Goal: Information Seeking & Learning: Check status

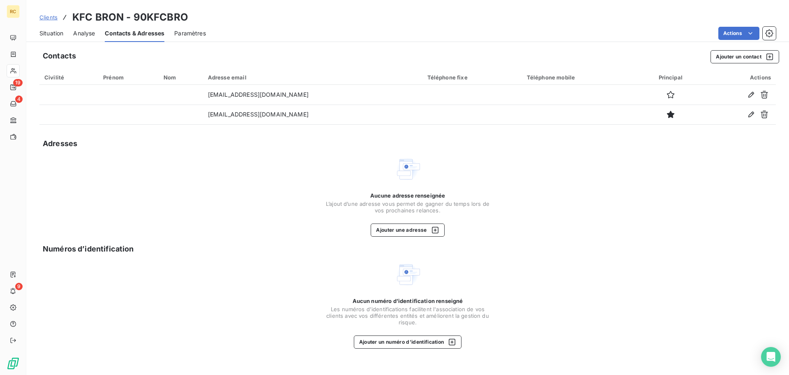
click at [54, 33] on span "Situation" at bounding box center [51, 33] width 24 height 8
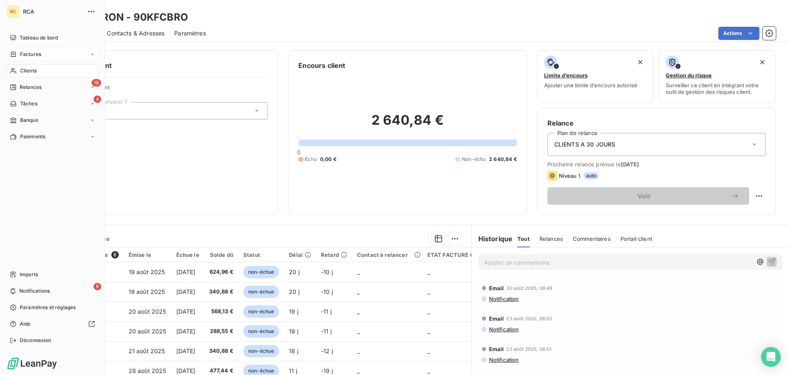
click at [44, 57] on div "Factures" at bounding box center [53, 54] width 92 height 13
click at [39, 70] on span "Factures" at bounding box center [30, 70] width 21 height 7
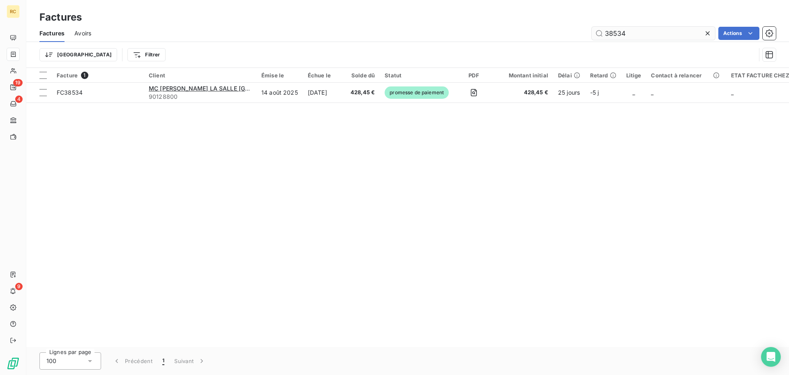
click at [655, 35] on input "38534" at bounding box center [653, 33] width 123 height 13
type input "3"
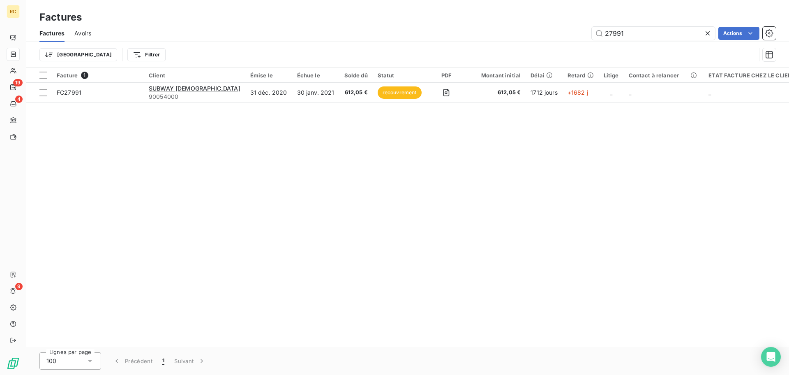
type input "27991"
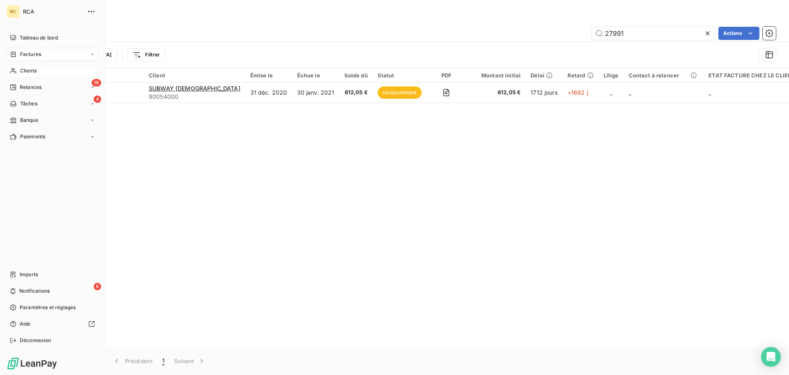
click at [32, 69] on span "Clients" at bounding box center [28, 70] width 16 height 7
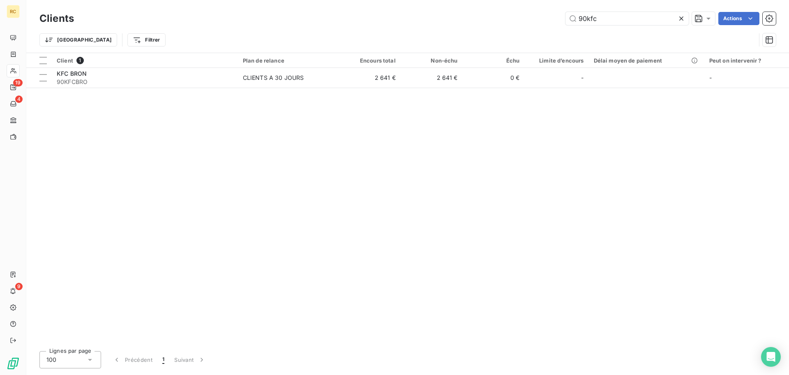
click at [683, 19] on icon at bounding box center [682, 18] width 8 height 8
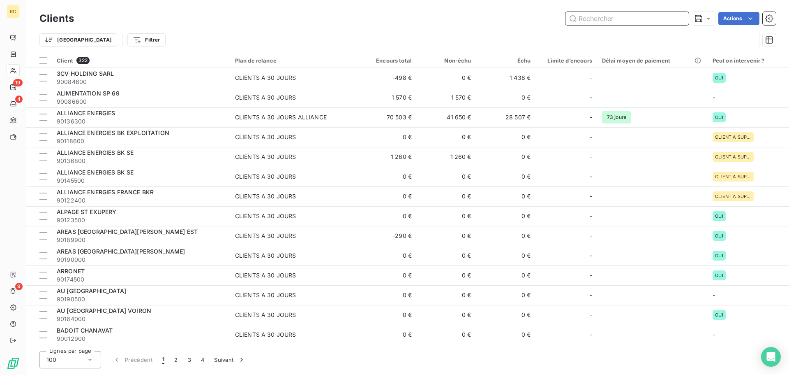
click at [644, 20] on input "text" at bounding box center [627, 18] width 123 height 13
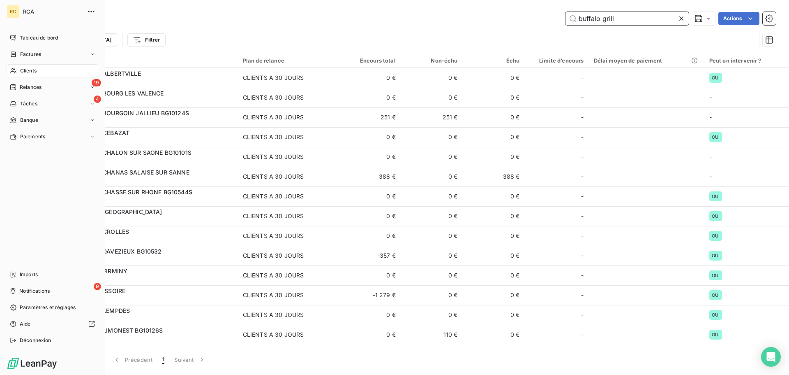
type input "buffalo grill"
click at [42, 71] on div "Clients" at bounding box center [53, 70] width 92 height 13
click at [36, 53] on span "Factures" at bounding box center [30, 54] width 21 height 7
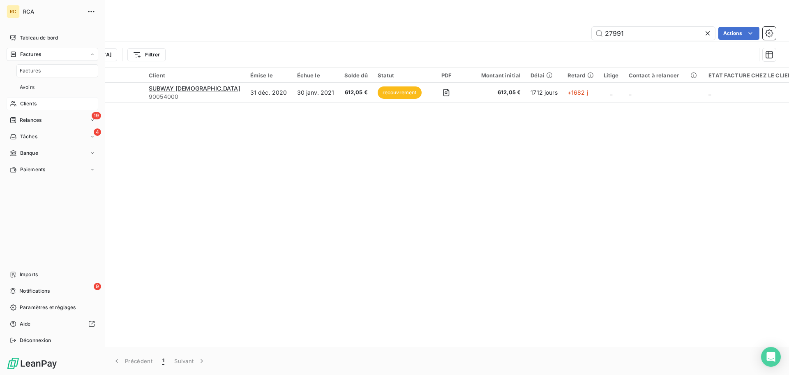
click at [45, 106] on div "Clients" at bounding box center [53, 103] width 92 height 13
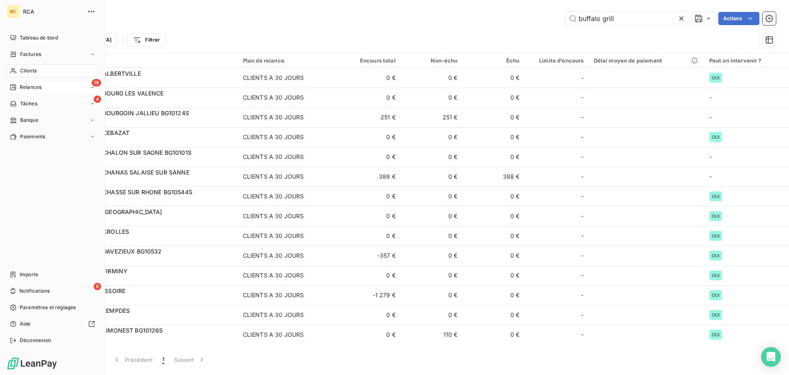
click at [25, 89] on span "Relances" at bounding box center [31, 86] width 22 height 7
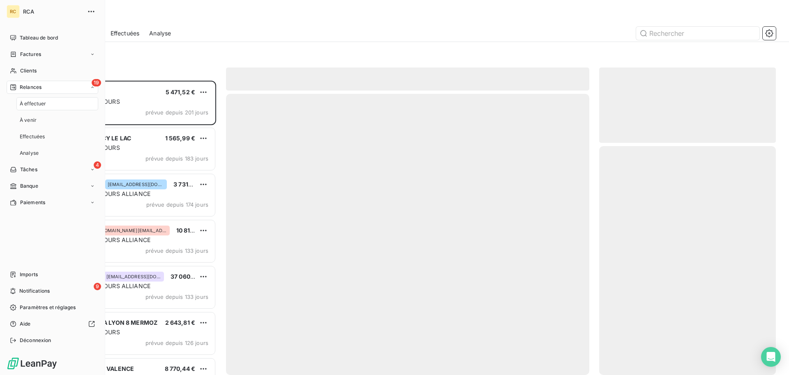
scroll to position [288, 171]
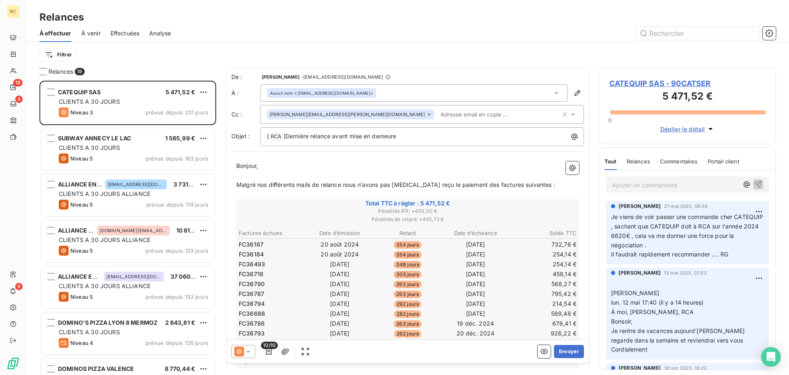
click at [117, 34] on span "Effectuées" at bounding box center [125, 33] width 29 height 8
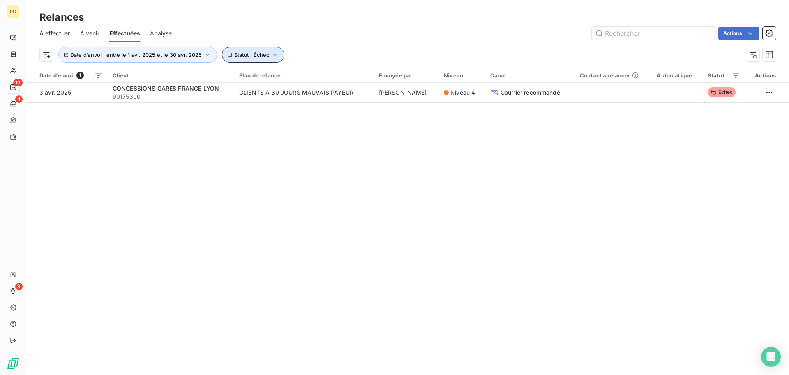
click at [241, 52] on span "Statut : Échec" at bounding box center [251, 54] width 35 height 7
click at [326, 76] on icon at bounding box center [327, 76] width 6 height 6
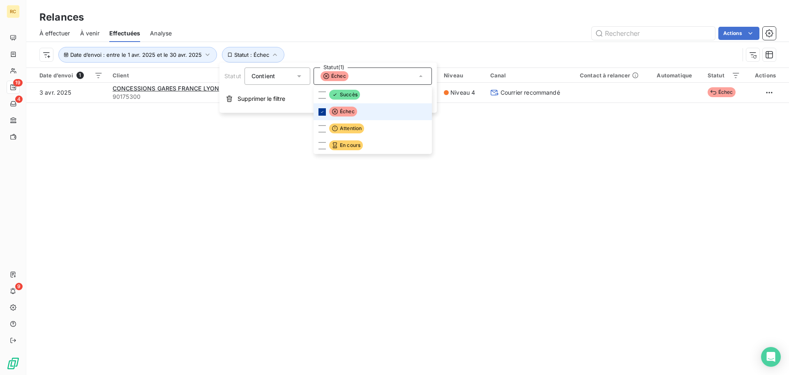
click at [320, 111] on icon at bounding box center [322, 111] width 5 height 5
click at [309, 35] on div "Actions" at bounding box center [479, 33] width 595 height 13
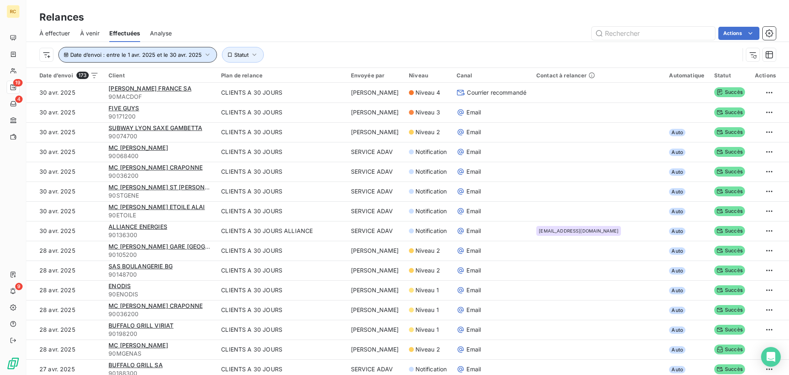
click at [198, 56] on span "Date d’envoi : entre le 1 avr. 2025 et le 30 avr. 2025" at bounding box center [136, 54] width 132 height 7
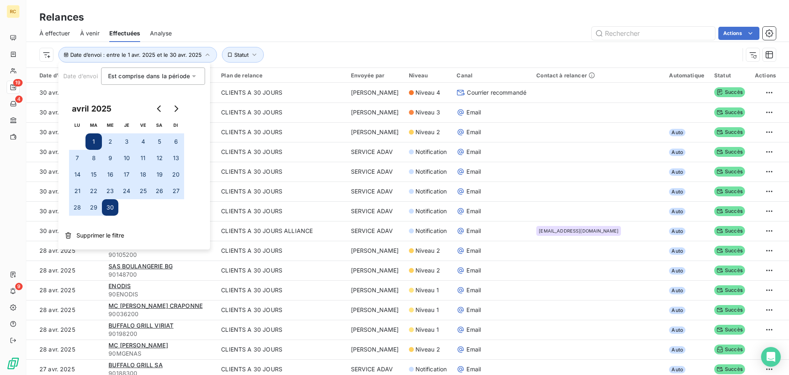
click at [188, 79] on span "Est comprise dans la période" at bounding box center [149, 75] width 82 height 7
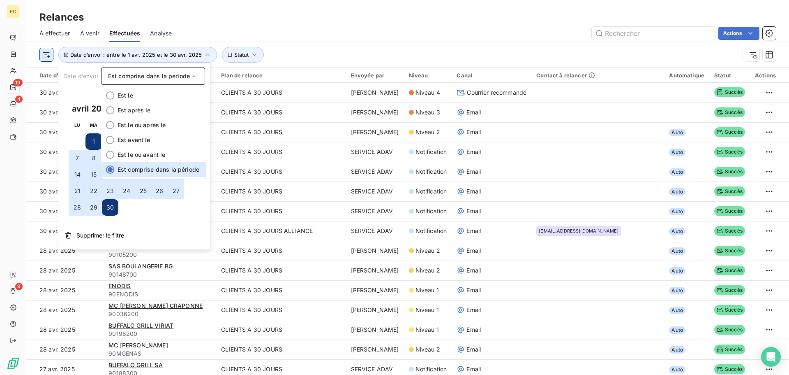
click at [44, 55] on html "RC 19 4 9 Relances À effectuer À venir Effectuées Analyse Actions Date d’envoi …" at bounding box center [394, 187] width 789 height 375
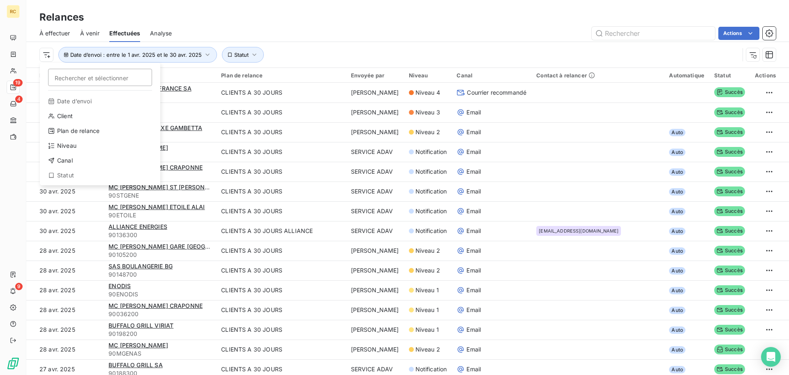
click at [105, 51] on html "RC 19 4 9 Relances À effectuer À venir Effectuées Analyse Actions Rechercher et…" at bounding box center [394, 187] width 789 height 375
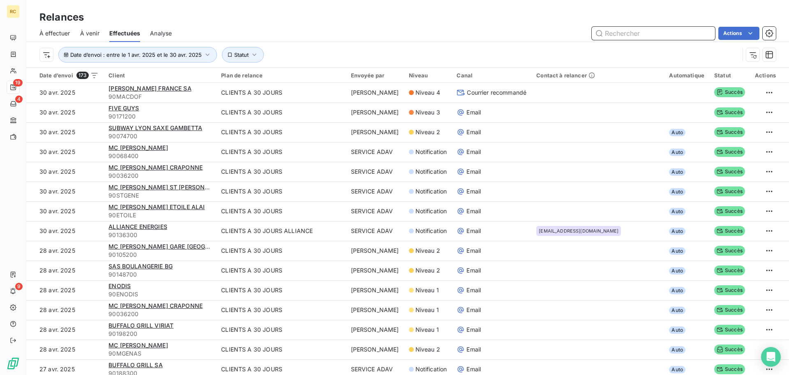
click at [632, 29] on input "text" at bounding box center [653, 33] width 123 height 13
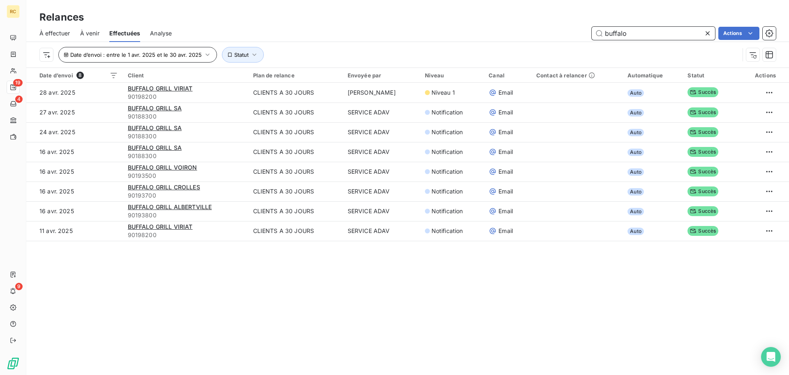
type input "buffalo"
click at [199, 60] on button "Date d’envoi : entre le 1 avr. 2025 et le 30 avr. 2025" at bounding box center [137, 55] width 159 height 16
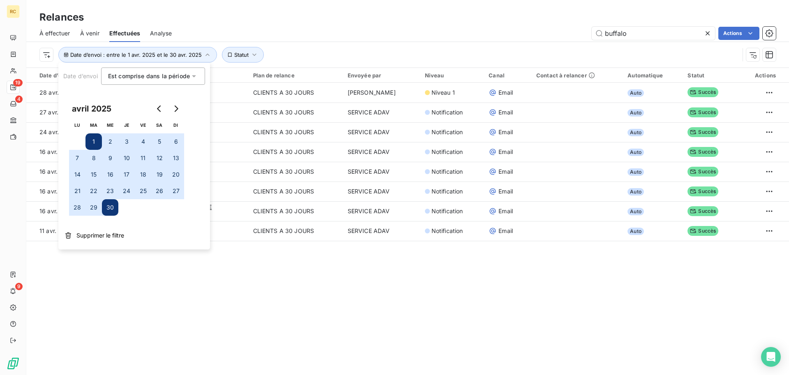
click at [92, 140] on button "1" at bounding box center [94, 141] width 16 height 16
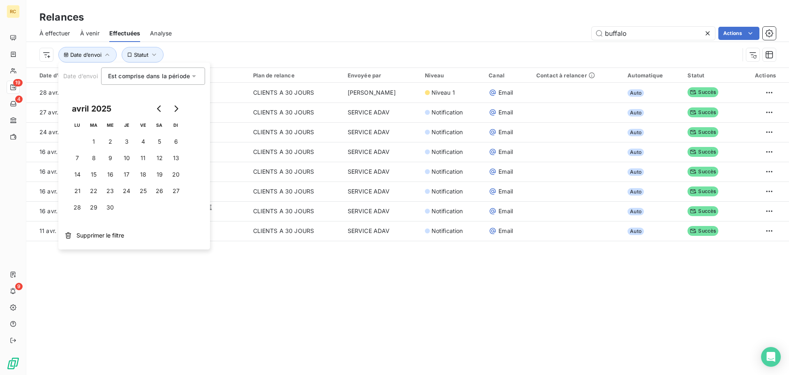
click at [223, 64] on div "Date d’envoi Statut" at bounding box center [407, 54] width 737 height 25
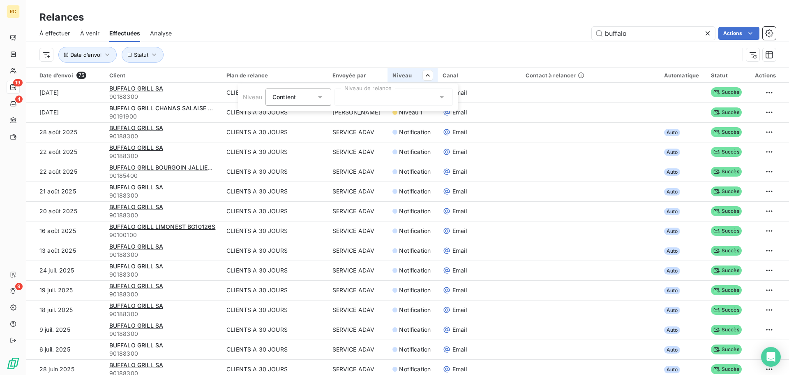
click at [369, 96] on div at bounding box center [394, 96] width 118 height 17
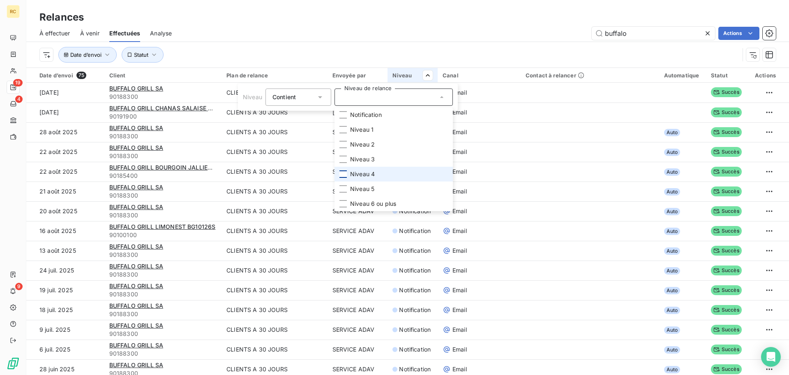
click at [347, 170] on div at bounding box center [343, 173] width 7 height 7
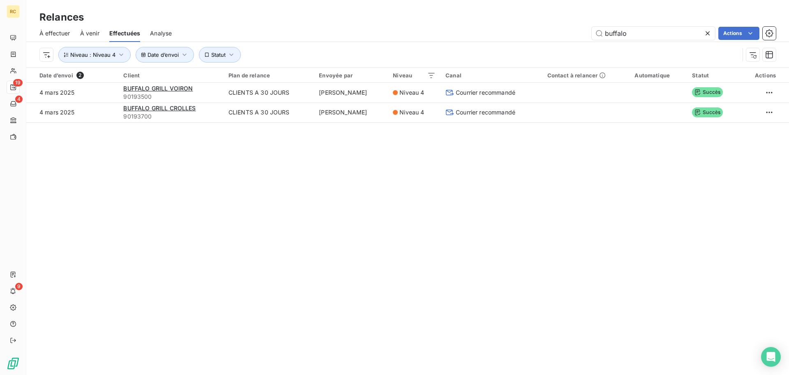
click at [457, 35] on html "RC 19 4 9 Relances À effectuer À venir Effectuées Analyse buffalo Actions Date …" at bounding box center [394, 187] width 789 height 375
click at [704, 35] on icon at bounding box center [708, 33] width 8 height 8
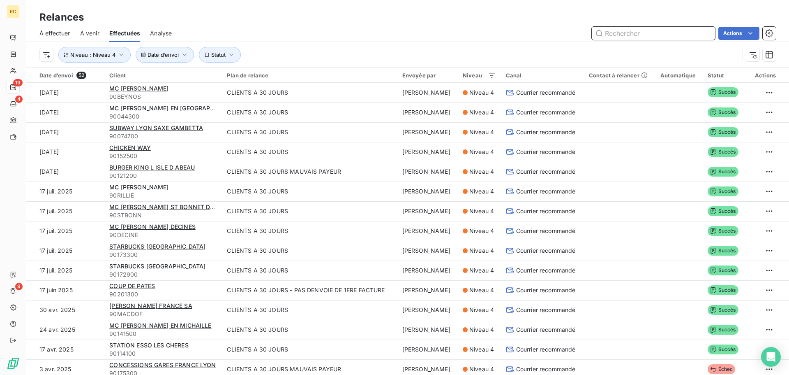
click at [624, 37] on input "text" at bounding box center [653, 33] width 123 height 13
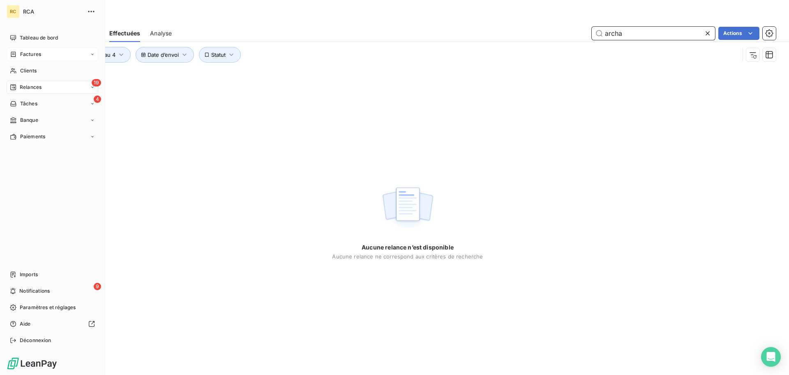
type input "archa"
click at [35, 57] on span "Factures" at bounding box center [30, 54] width 21 height 7
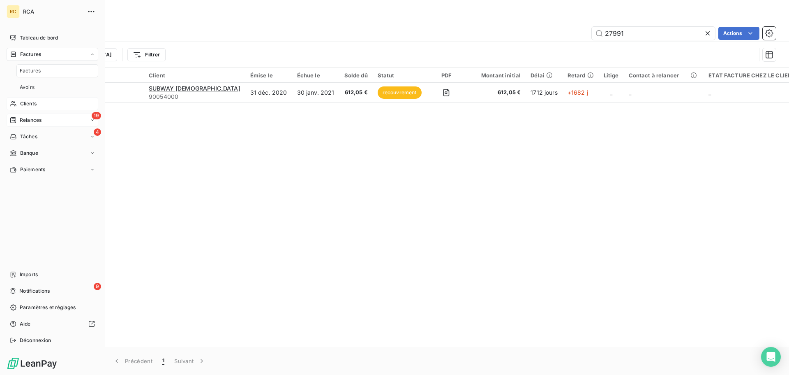
click at [52, 98] on div "Clients" at bounding box center [53, 103] width 92 height 13
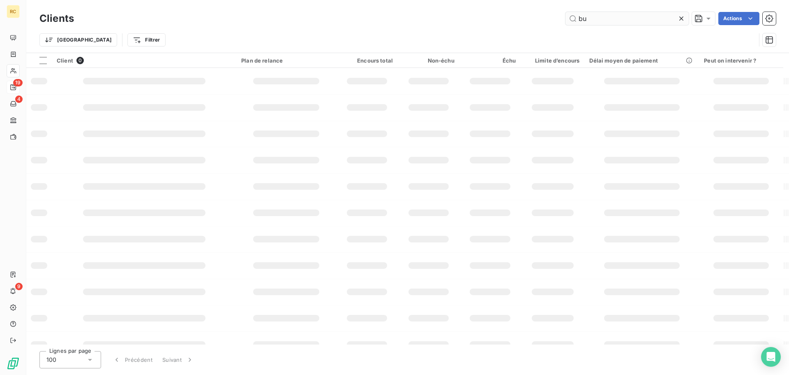
type input "b"
type input "a"
type input "[PERSON_NAME]"
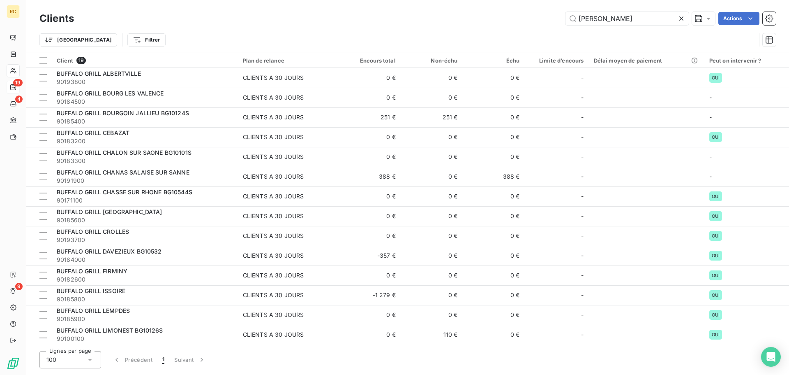
click at [622, 18] on html "RC 19 4 9 Clients [PERSON_NAME] Actions Trier Filtrer Client 19 Plan de relance…" at bounding box center [394, 187] width 789 height 375
click at [613, 18] on input "[PERSON_NAME]" at bounding box center [627, 18] width 123 height 13
type input "buffalo grill"
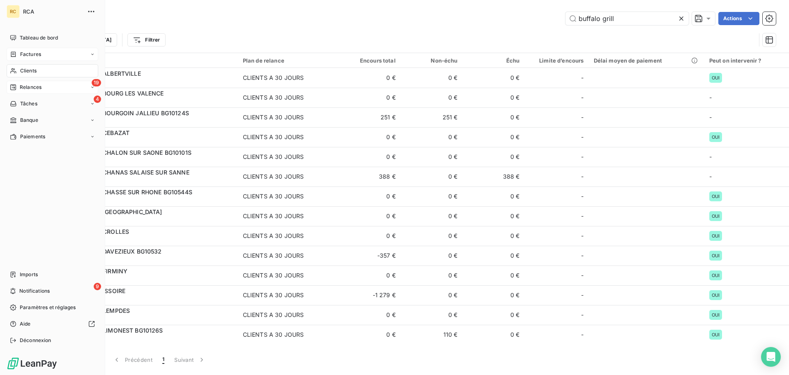
click at [45, 51] on div "Factures" at bounding box center [53, 54] width 92 height 13
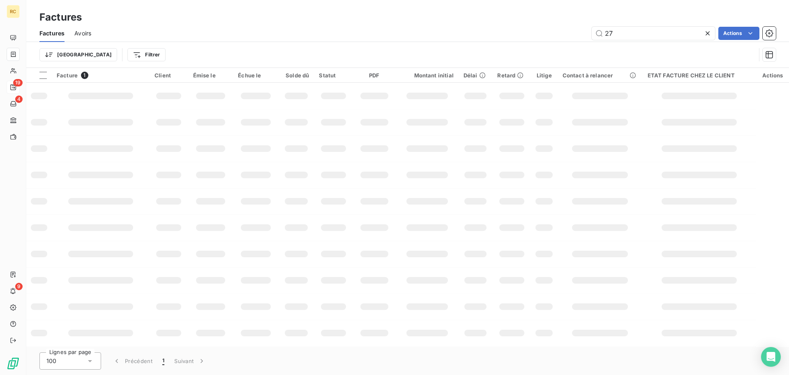
type input "2"
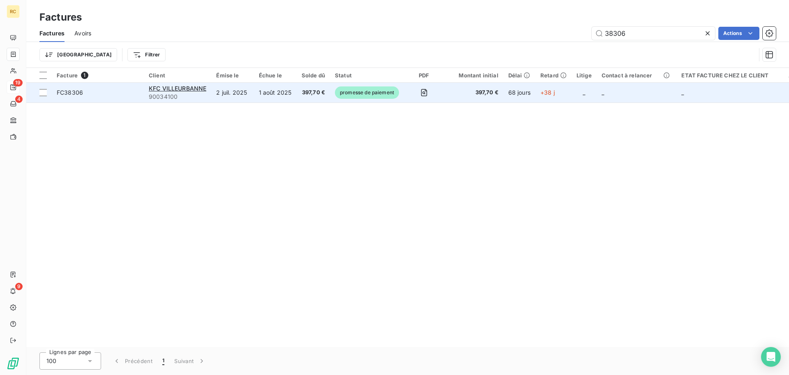
type input "38306"
click at [365, 93] on span "promesse de paiement" at bounding box center [367, 92] width 64 height 12
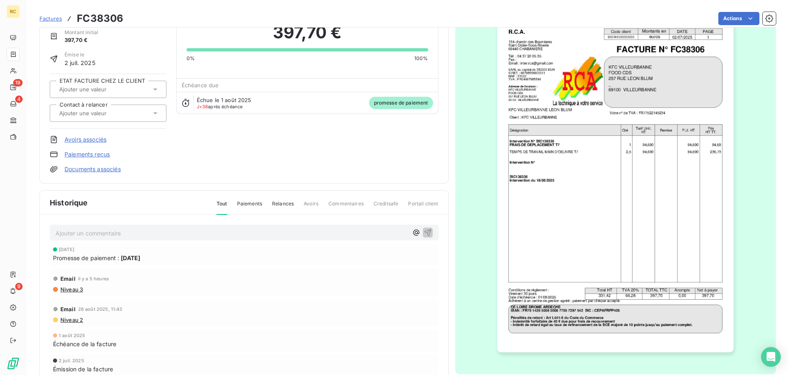
scroll to position [42, 0]
